Goal: Information Seeking & Learning: Learn about a topic

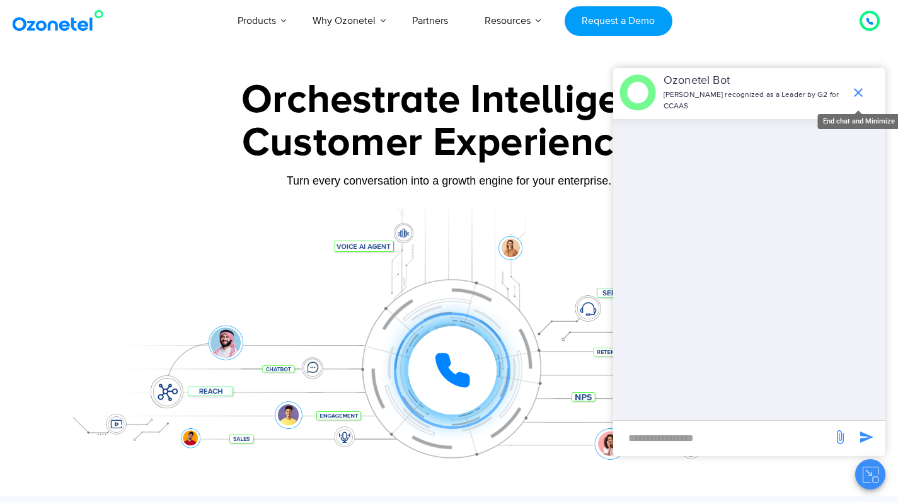
click at [859, 85] on icon "end chat or minimize" at bounding box center [857, 92] width 15 height 15
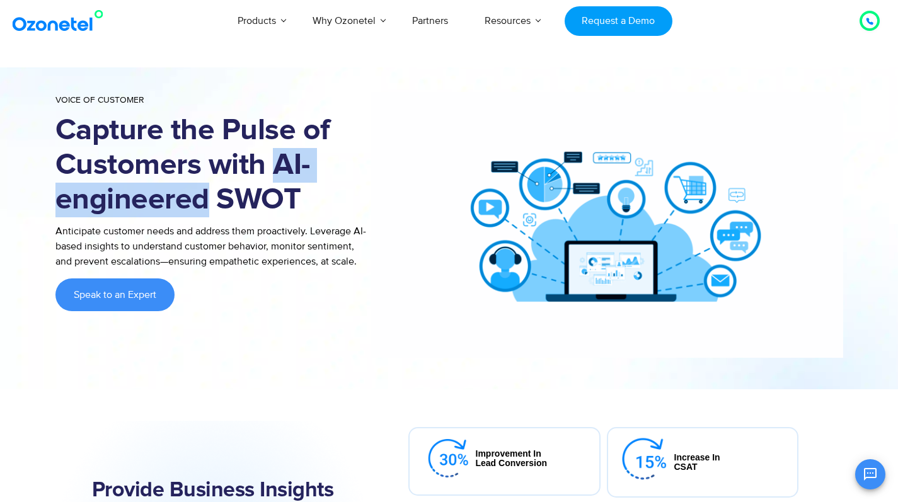
drag, startPoint x: 277, startPoint y: 162, endPoint x: 209, endPoint y: 202, distance: 78.8
click at [209, 202] on h1 "Capture the Pulse of Customers with AI-engineered SWOT" at bounding box center [212, 165] width 315 height 104
click at [493, 98] on img at bounding box center [606, 225] width 472 height 266
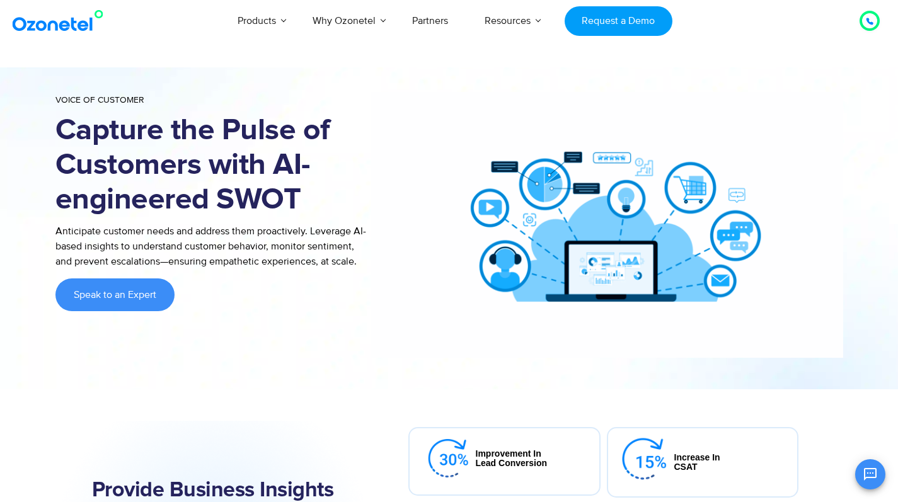
click at [228, 163] on h1 "Capture the Pulse of Customers with AI-engineered SWOT" at bounding box center [212, 165] width 315 height 104
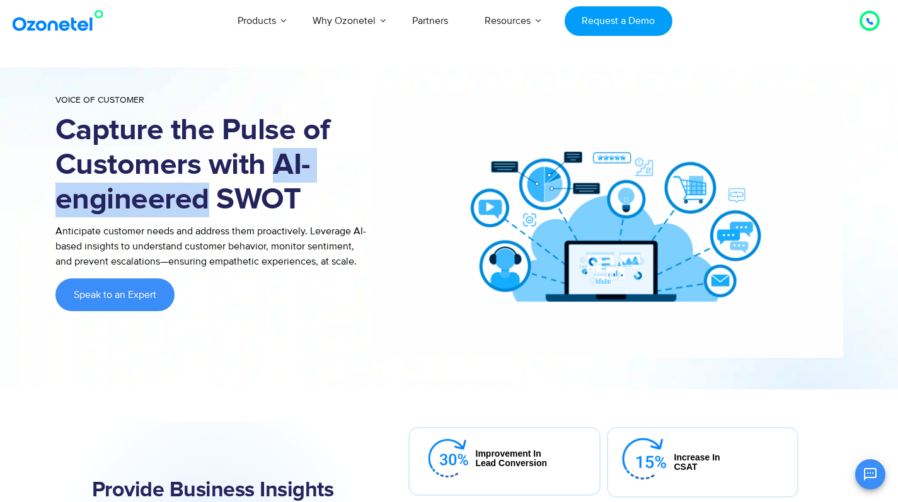
drag, startPoint x: 273, startPoint y: 167, endPoint x: 206, endPoint y: 200, distance: 75.2
click at [206, 200] on h1 "Capture the Pulse of Customers with AI-engineered SWOT" at bounding box center [212, 165] width 315 height 104
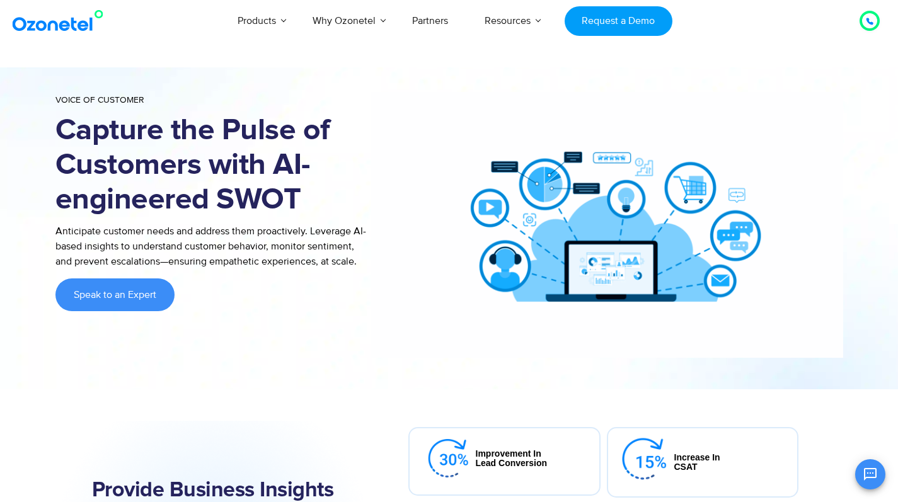
click at [735, 74] on div at bounding box center [449, 224] width 898 height 329
click at [449, 118] on img at bounding box center [606, 225] width 472 height 266
click at [457, 146] on img at bounding box center [606, 225] width 472 height 266
drag, startPoint x: 81, startPoint y: 105, endPoint x: 140, endPoint y: 106, distance: 59.2
click at [140, 106] on div "Voice of Customer Capture the Pulse of Customers with AI-engineered SWOT Antici…" at bounding box center [449, 225] width 806 height 266
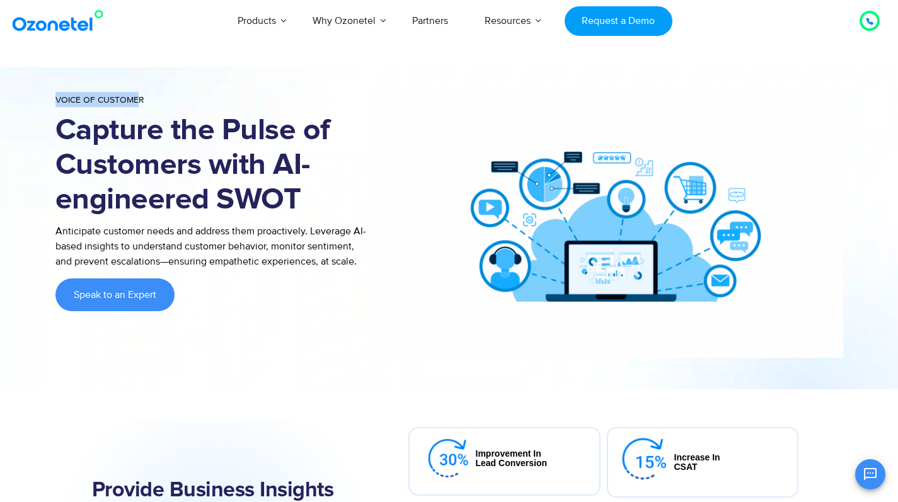
click at [140, 105] on div "Voice of Customer" at bounding box center [212, 101] width 315 height 18
drag, startPoint x: 142, startPoint y: 103, endPoint x: 50, endPoint y: 101, distance: 92.0
click at [50, 101] on div "Voice of Customer Capture the Pulse of Customers with AI-engineered SWOT Antici…" at bounding box center [449, 225] width 806 height 266
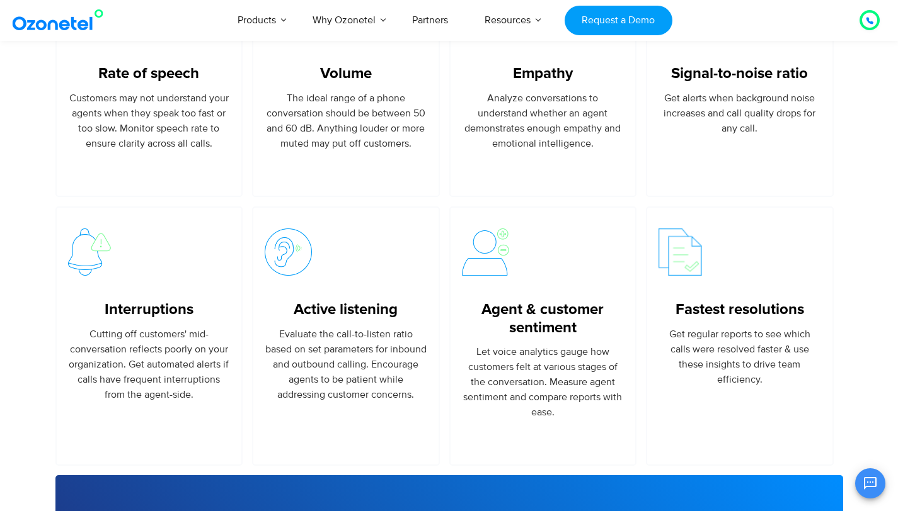
scroll to position [2107, 0]
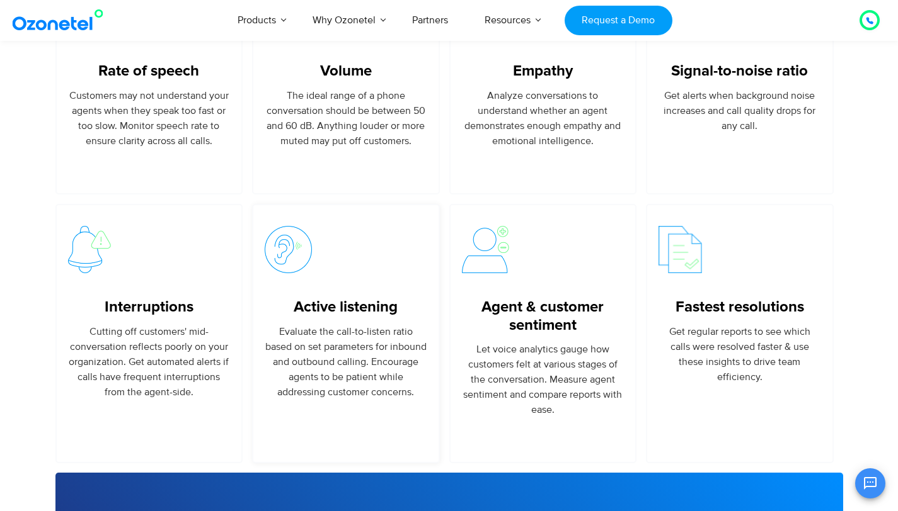
click at [443, 334] on div "Active listening Evaluate the call-to-listen ratio based on set parameters for …" at bounding box center [350, 334] width 197 height 260
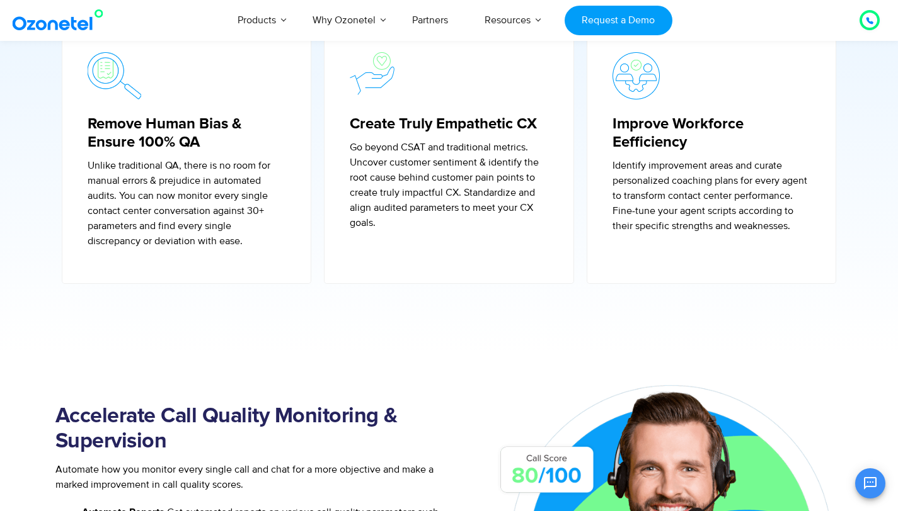
scroll to position [556, 0]
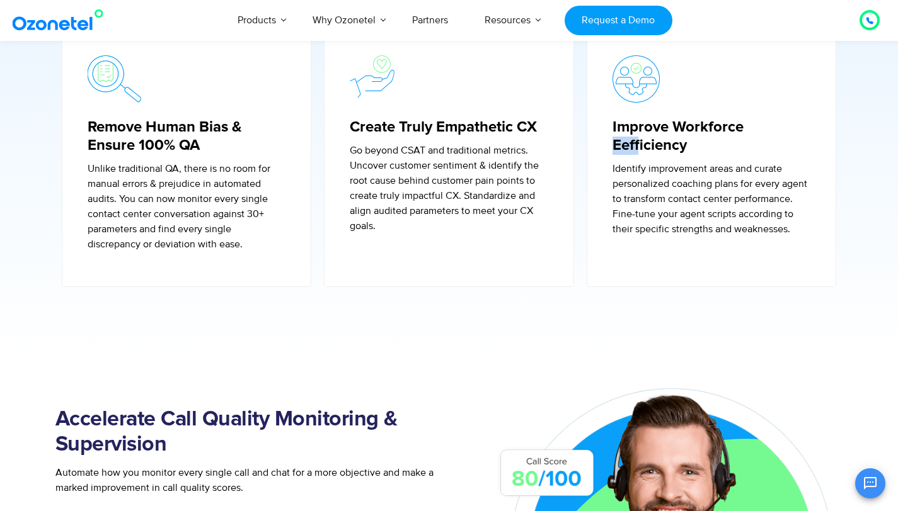
drag, startPoint x: 614, startPoint y: 144, endPoint x: 639, endPoint y: 149, distance: 25.1
click at [639, 149] on h5 "Improve Workforce Eefficiency" at bounding box center [711, 136] width 198 height 37
click at [630, 147] on h5 "Improve Workforce Eefficiency" at bounding box center [711, 136] width 198 height 37
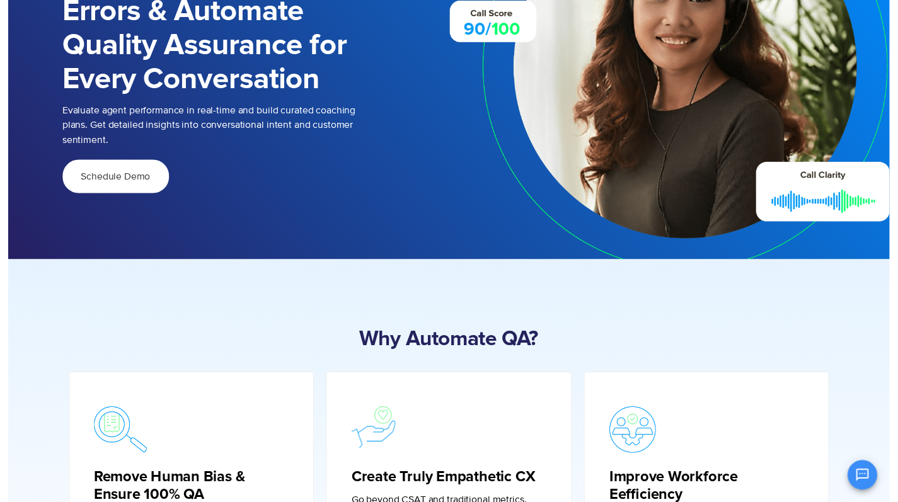
scroll to position [0, 0]
